Goal: Book appointment/travel/reservation

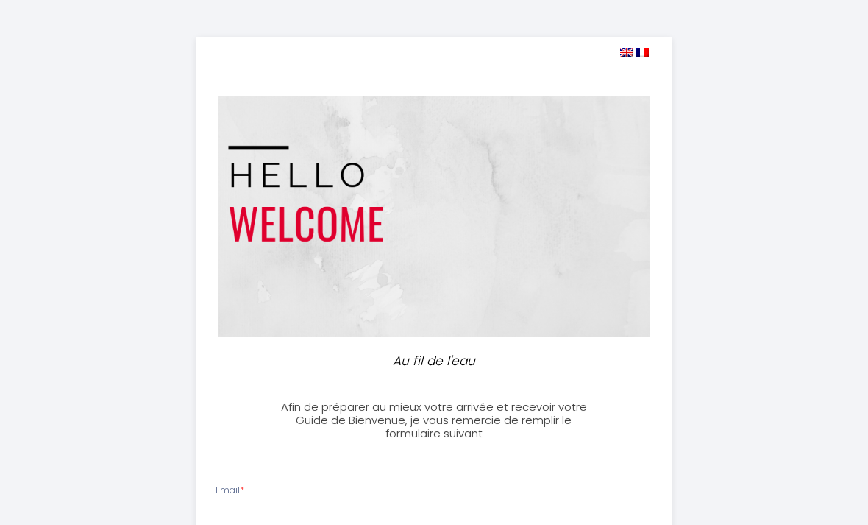
select select
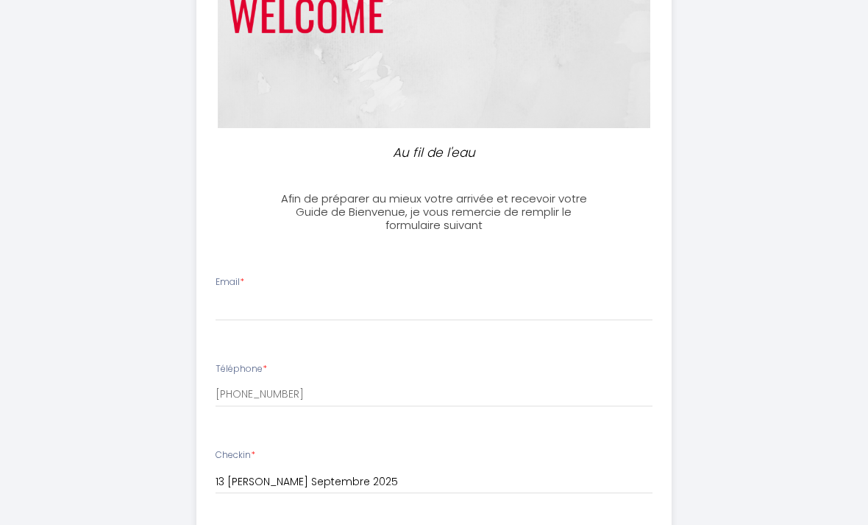
scroll to position [219, 0]
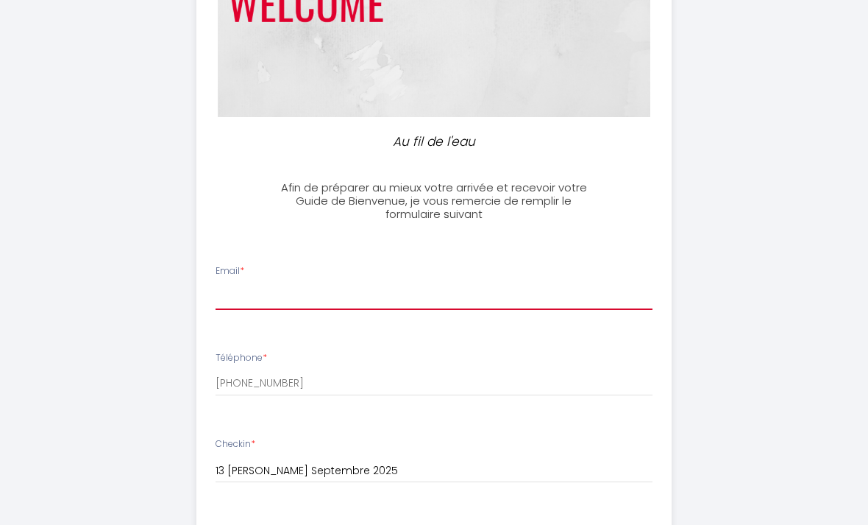
click at [267, 307] on input "Email *" at bounding box center [435, 296] width 438 height 26
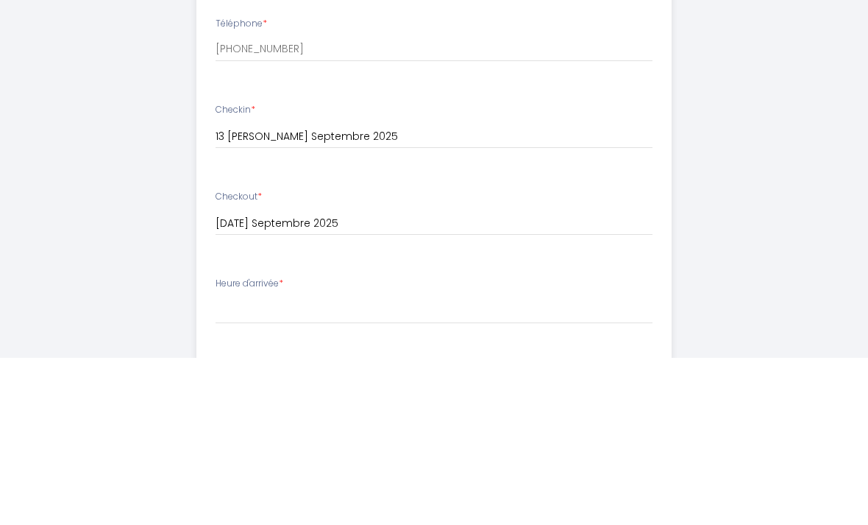
scroll to position [426, 0]
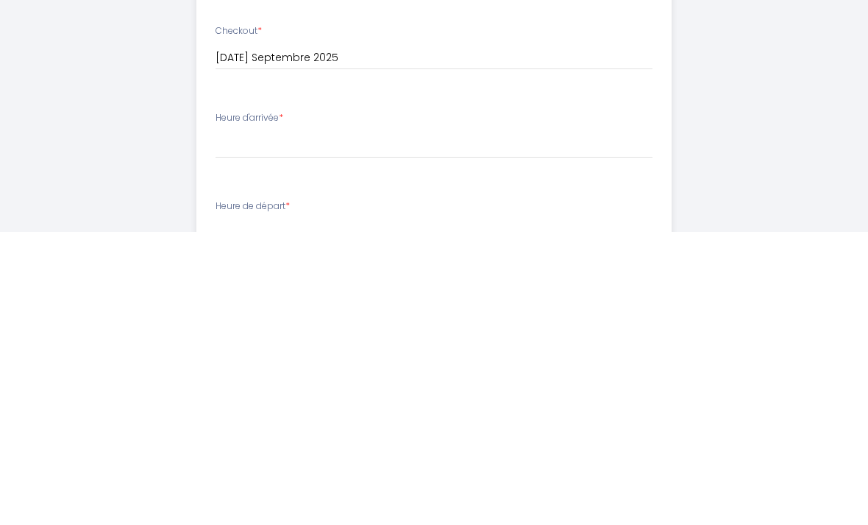
type input "[EMAIL_ADDRESS][DOMAIN_NAME]"
click at [290, 423] on select "14:00 14:30 15:00 15:30 16:00 16:30 17:00 17:30 18:00 18:30 19:00 19:30 20:00 2…" at bounding box center [435, 437] width 438 height 28
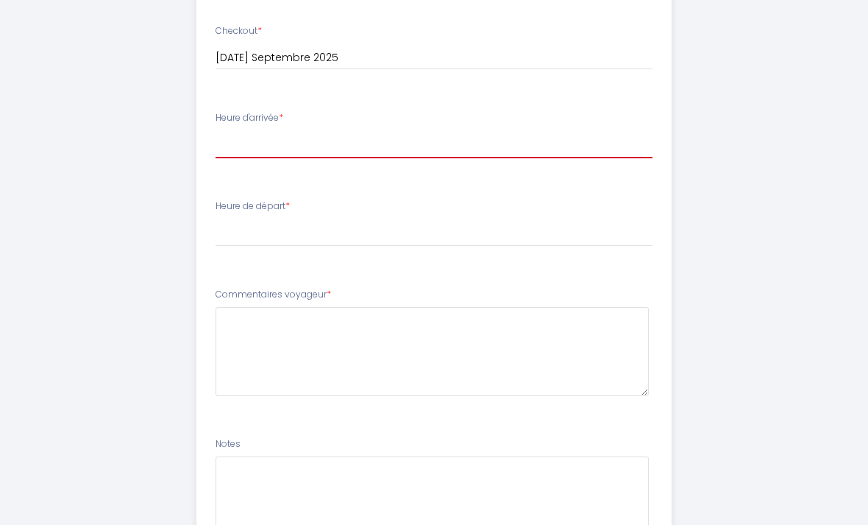
select select "14:00"
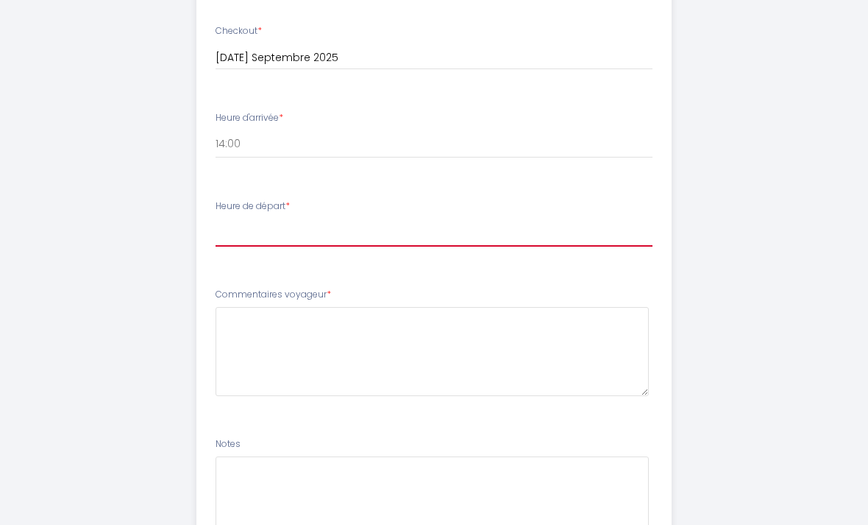
click at [294, 227] on select "00:00 00:30 01:00 01:30 02:00 02:30 03:00 03:30 04:00 04:30 05:00 05:30 06:00 0…" at bounding box center [435, 233] width 438 height 28
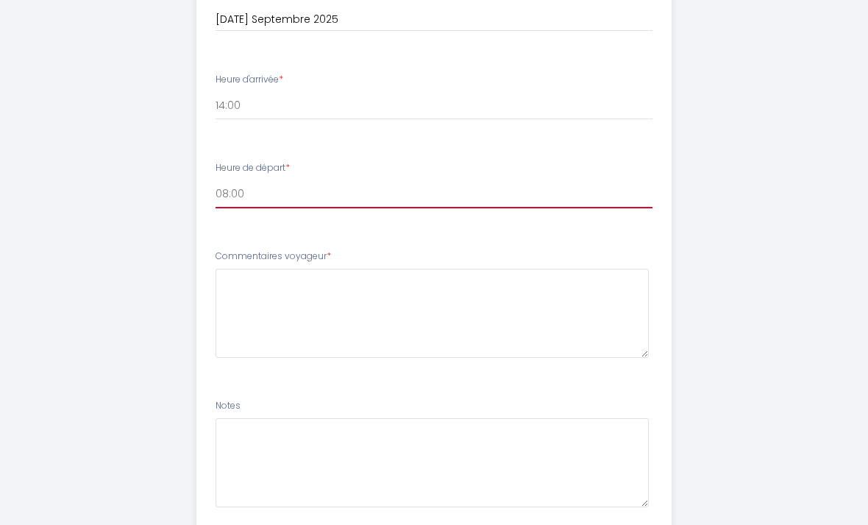
scroll to position [759, 0]
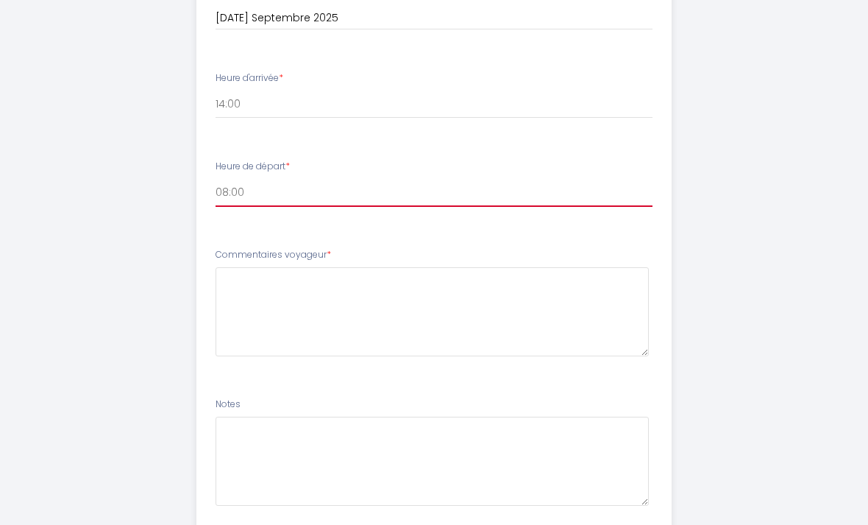
click at [244, 188] on select "00:00 00:30 01:00 01:30 02:00 02:30 03:00 03:30 04:00 04:30 05:00 05:30 06:00 0…" at bounding box center [435, 193] width 438 height 28
select select "10:00"
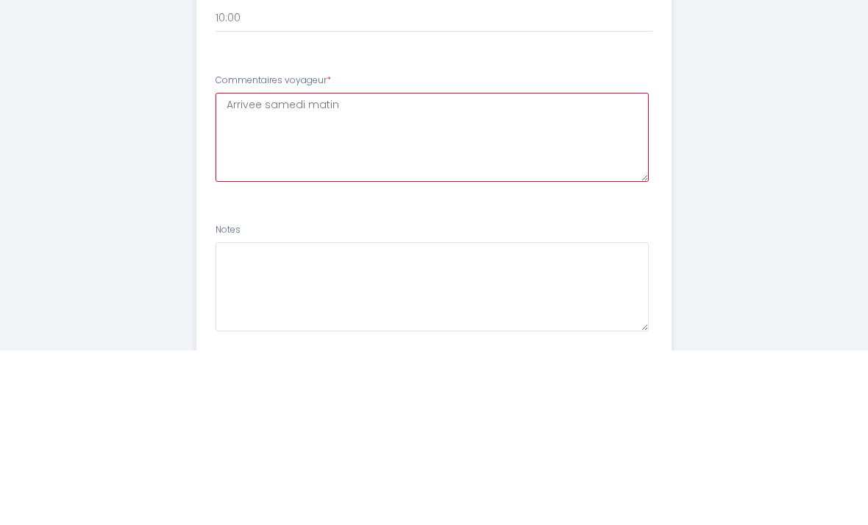
type voyageur6 "Arrivee samedi matin"
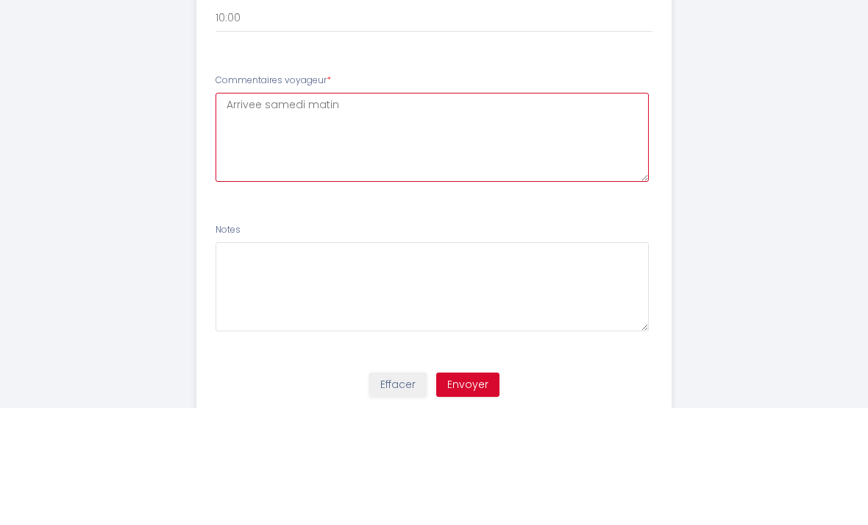
scroll to position [853, 0]
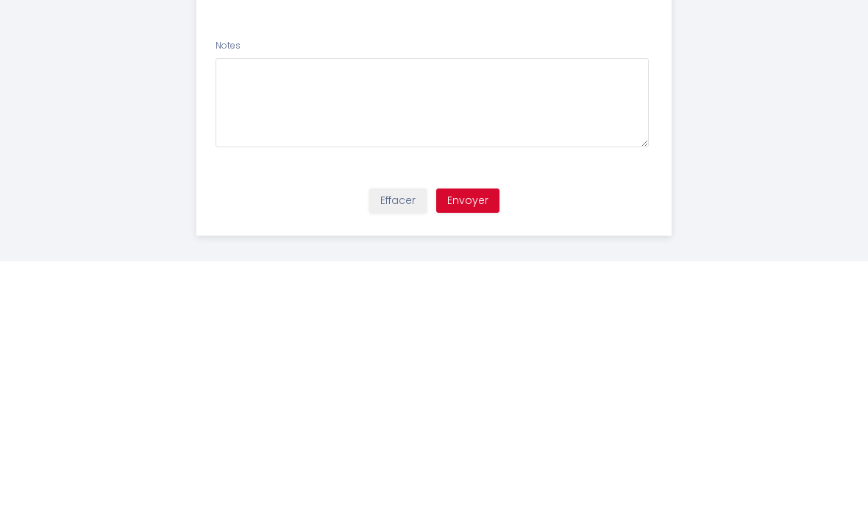
click at [479, 452] on button "Envoyer" at bounding box center [467, 464] width 63 height 25
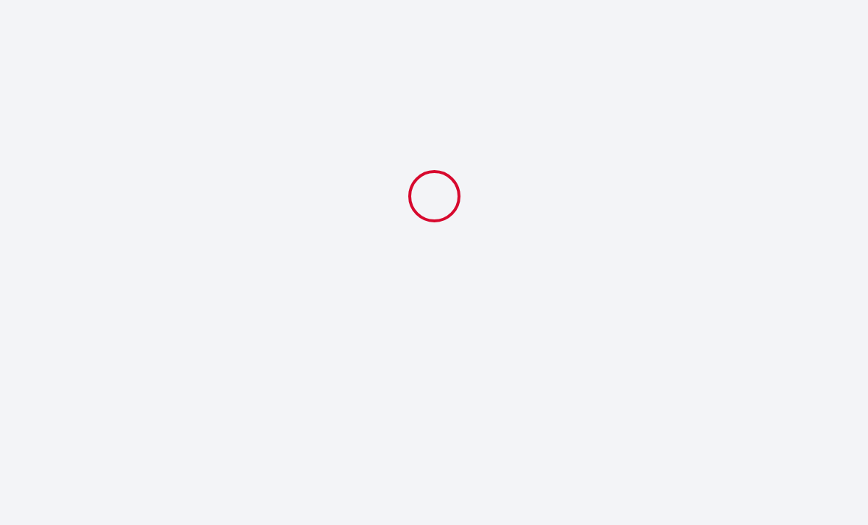
select select "10:00"
